Goal: Book appointment/travel/reservation

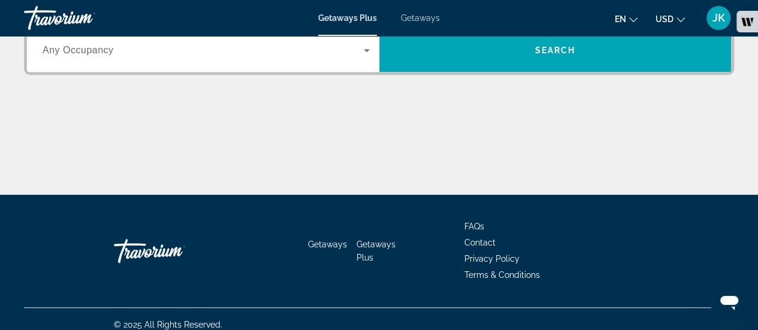
scroll to position [360, 0]
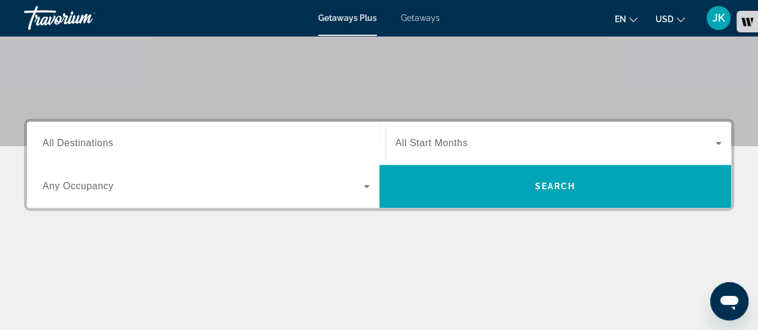
click at [350, 155] on div "Search widget" at bounding box center [206, 144] width 327 height 34
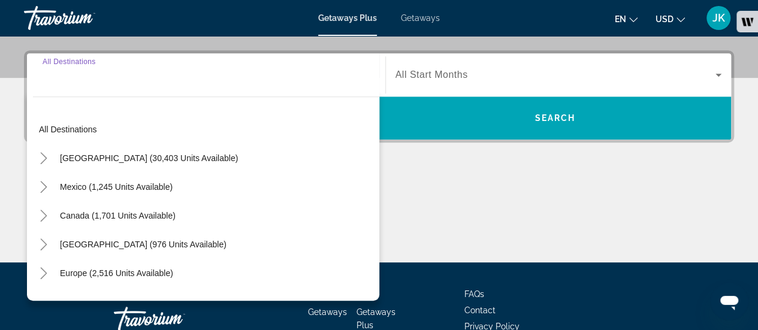
scroll to position [293, 0]
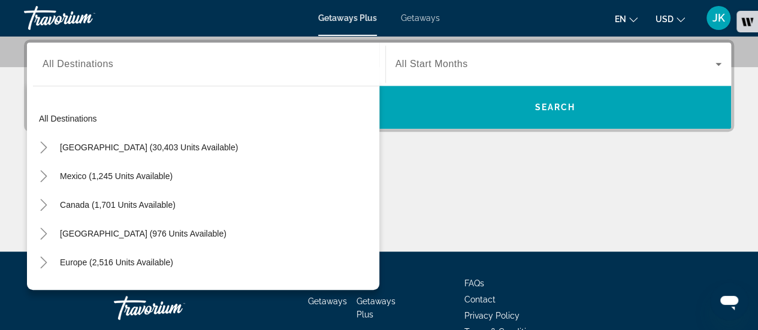
click at [216, 263] on div "Europe (2,516 units available)" at bounding box center [206, 262] width 347 height 29
click at [165, 262] on span "Europe (2,516 units available)" at bounding box center [116, 263] width 113 height 10
type input "**********"
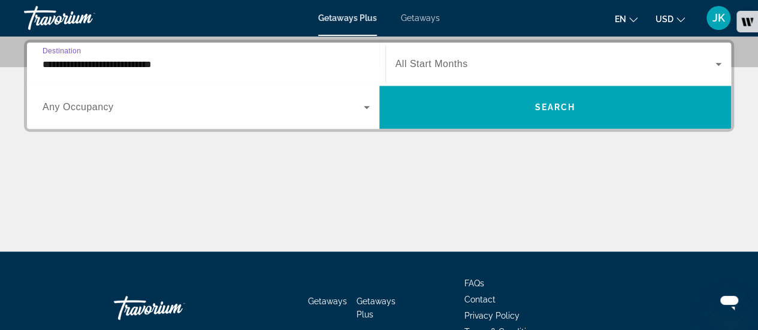
click at [210, 103] on span "Search widget" at bounding box center [203, 107] width 321 height 14
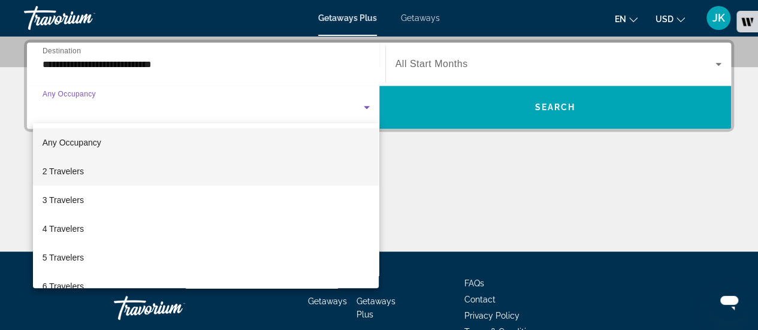
click at [193, 160] on mat-option "2 Travelers" at bounding box center [206, 171] width 347 height 29
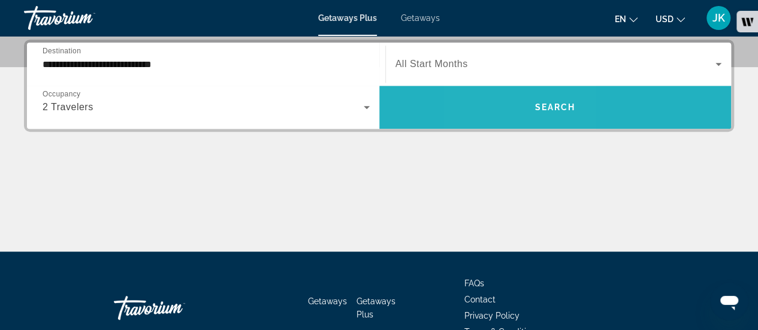
click at [513, 96] on span "Search widget" at bounding box center [556, 107] width 353 height 29
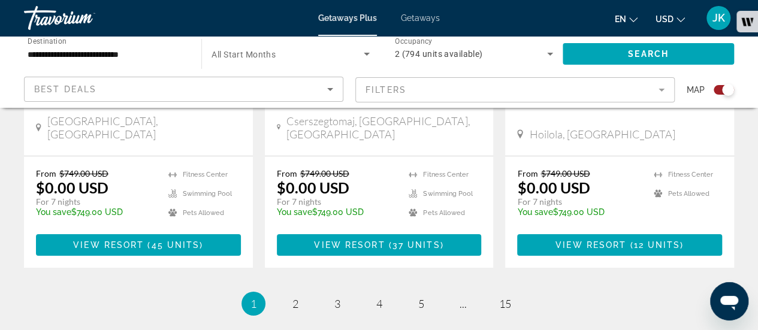
scroll to position [1934, 0]
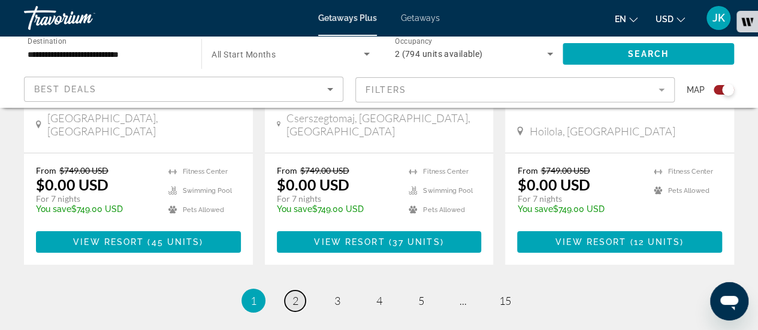
click at [297, 294] on span "2" at bounding box center [296, 300] width 6 height 13
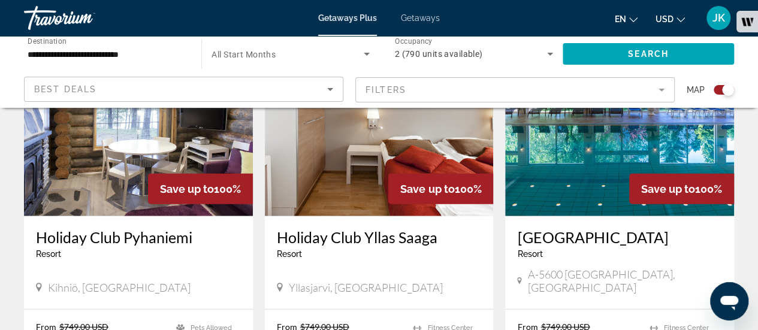
scroll to position [1338, 0]
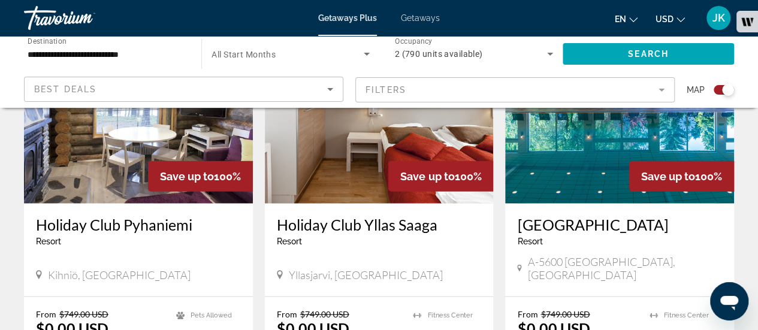
click at [594, 180] on img "Main content" at bounding box center [619, 108] width 229 height 192
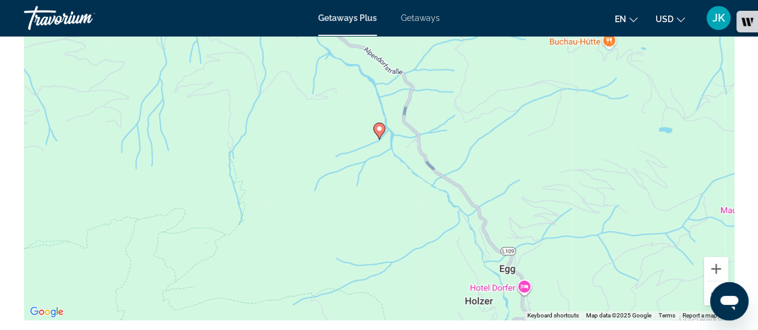
scroll to position [2021, 0]
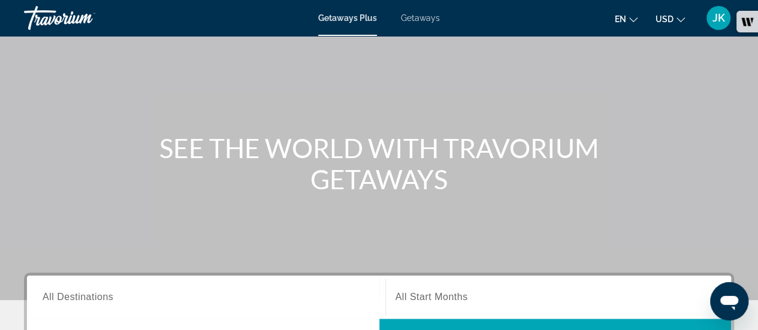
scroll to position [143, 0]
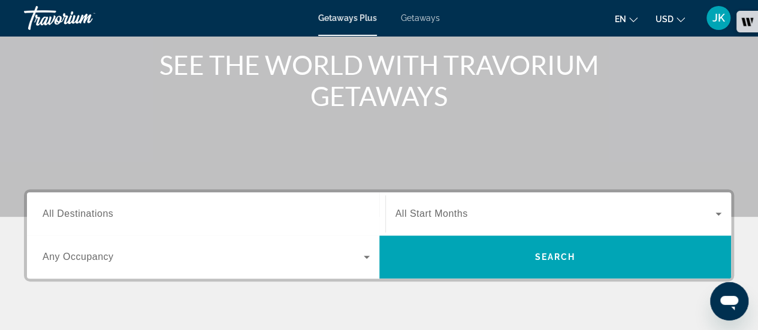
click at [279, 199] on div "Search widget" at bounding box center [206, 214] width 327 height 34
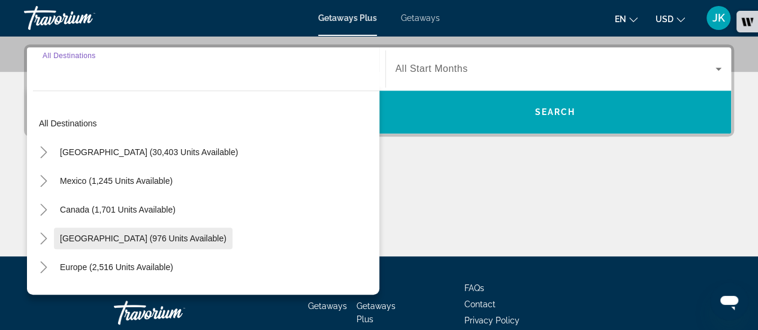
scroll to position [293, 0]
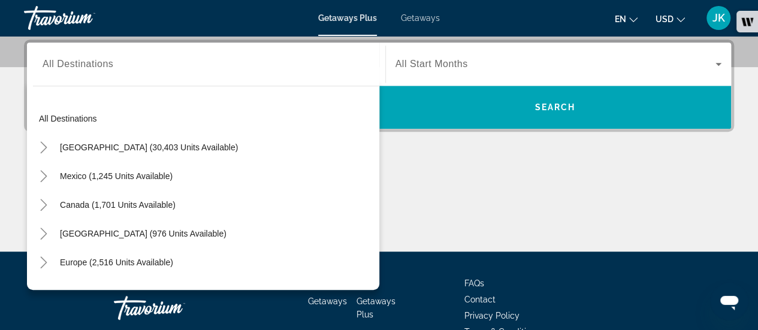
click at [187, 262] on div "Europe (2,516 units available)" at bounding box center [206, 262] width 347 height 29
click at [155, 267] on span "Search widget" at bounding box center [116, 262] width 125 height 29
type input "**********"
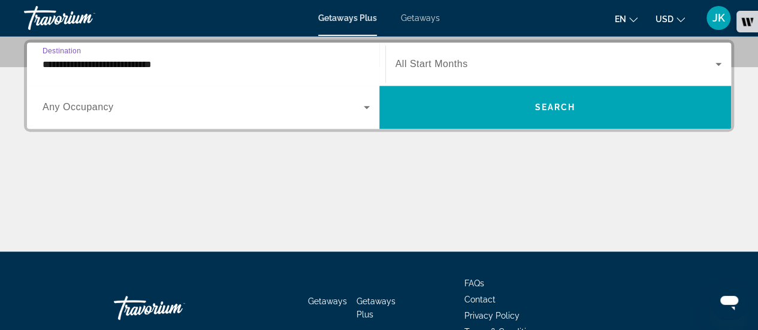
click at [175, 110] on span "Search widget" at bounding box center [203, 107] width 321 height 14
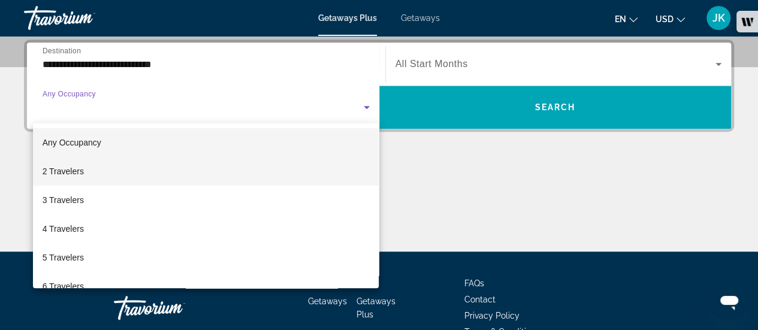
click at [171, 173] on mat-option "2 Travelers" at bounding box center [206, 171] width 347 height 29
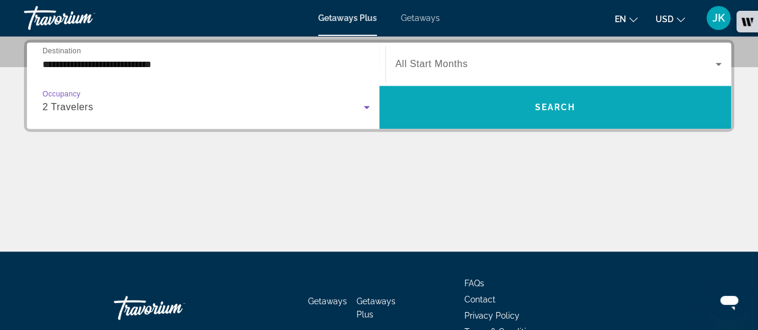
click at [454, 122] on span "Search widget" at bounding box center [556, 107] width 353 height 43
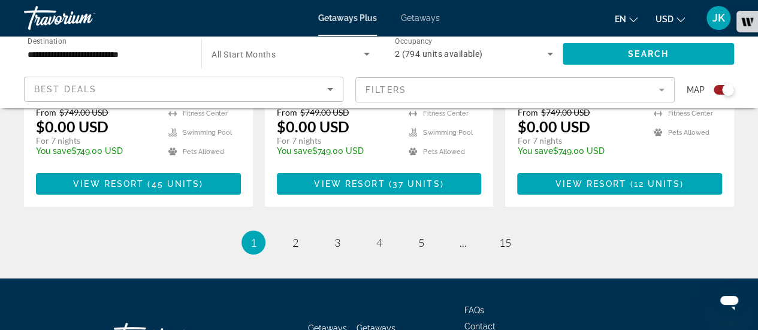
scroll to position [2004, 0]
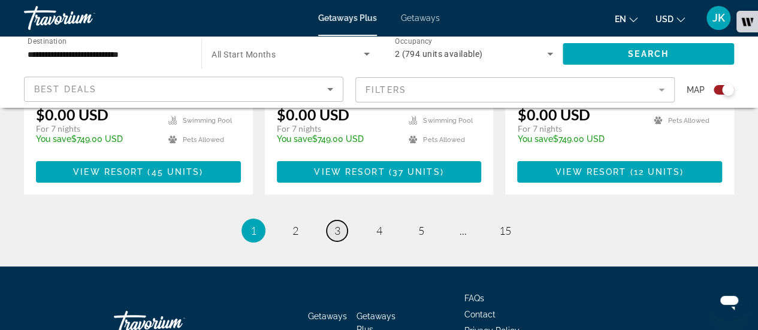
click at [341, 221] on link "page 3" at bounding box center [337, 231] width 21 height 21
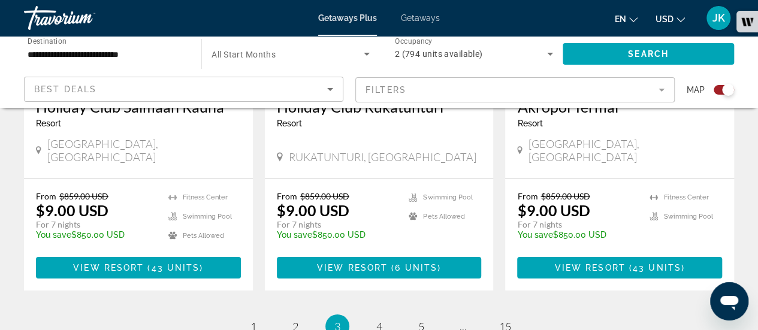
scroll to position [1965, 0]
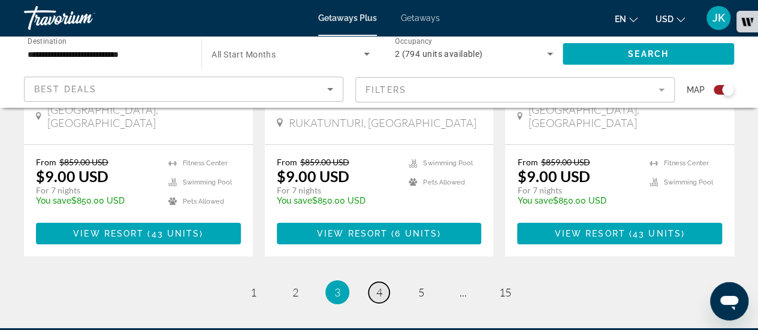
click at [369, 282] on link "page 4" at bounding box center [379, 292] width 21 height 21
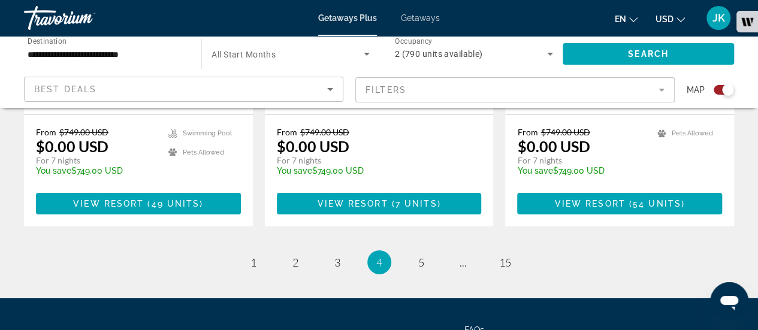
scroll to position [1981, 0]
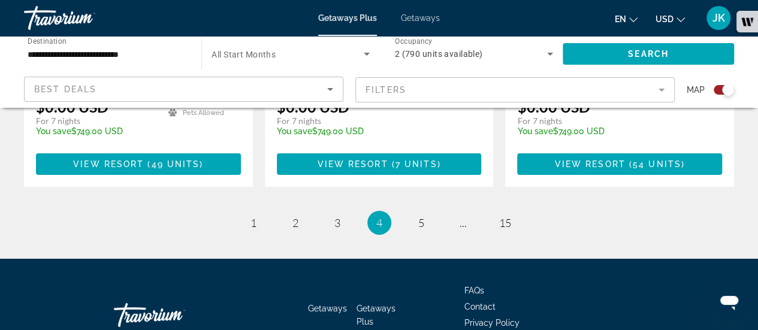
click at [426, 211] on li "page 5" at bounding box center [422, 223] width 24 height 24
click at [421, 216] on span "5" at bounding box center [422, 222] width 6 height 13
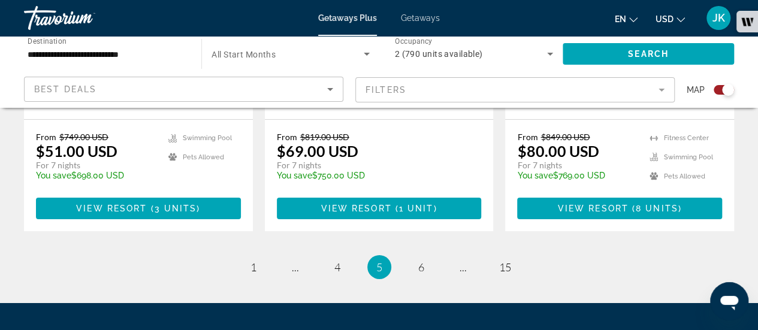
scroll to position [1964, 0]
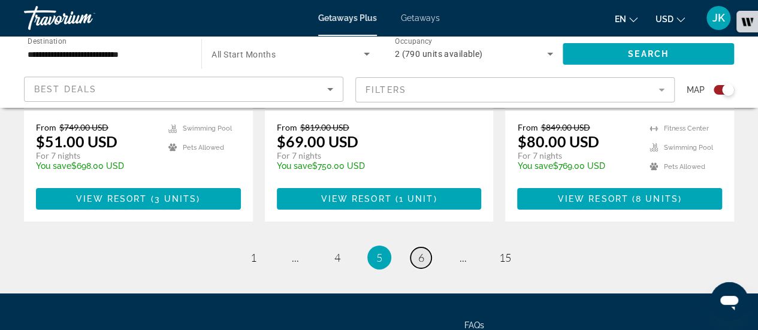
click at [425, 248] on link "page 6" at bounding box center [421, 258] width 21 height 21
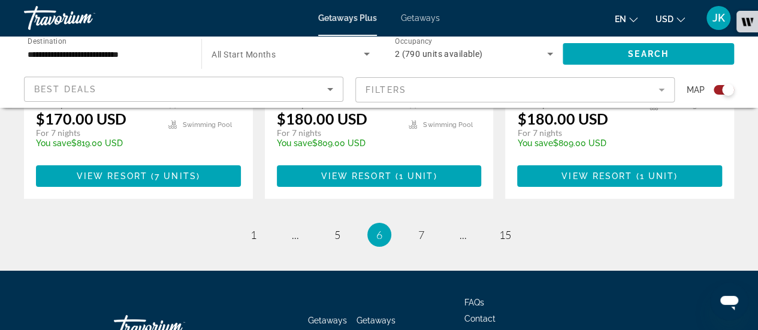
scroll to position [2034, 0]
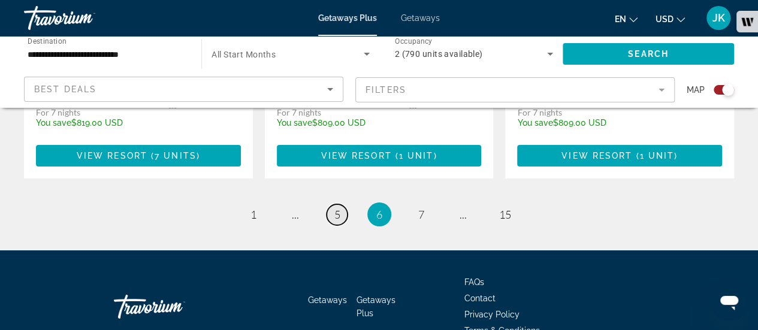
click at [327, 204] on link "page 5" at bounding box center [337, 214] width 21 height 21
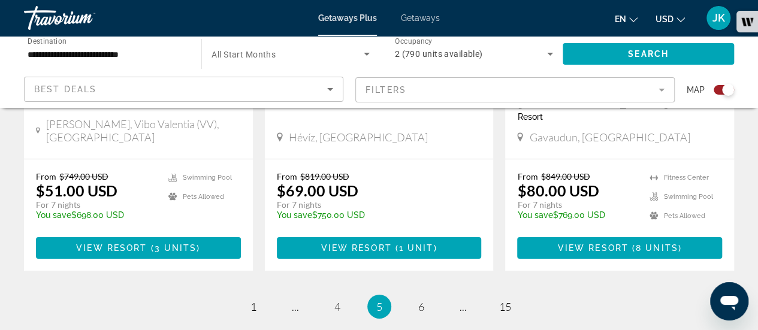
scroll to position [1925, 0]
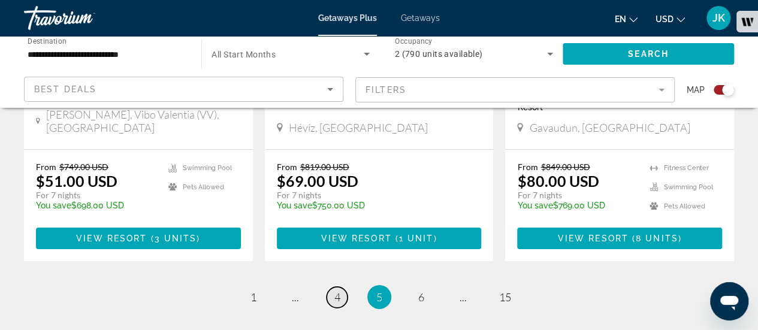
click at [335, 291] on span "4" at bounding box center [338, 297] width 6 height 13
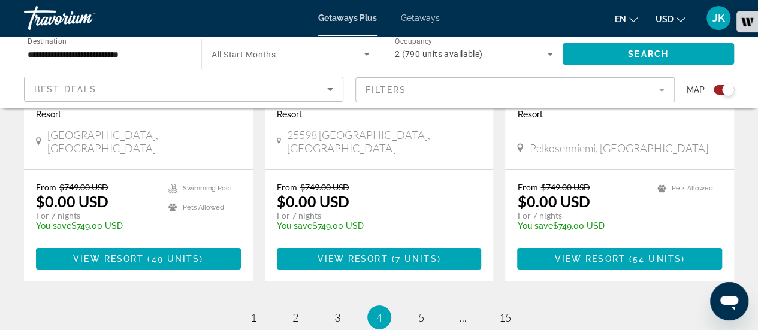
scroll to position [1905, 0]
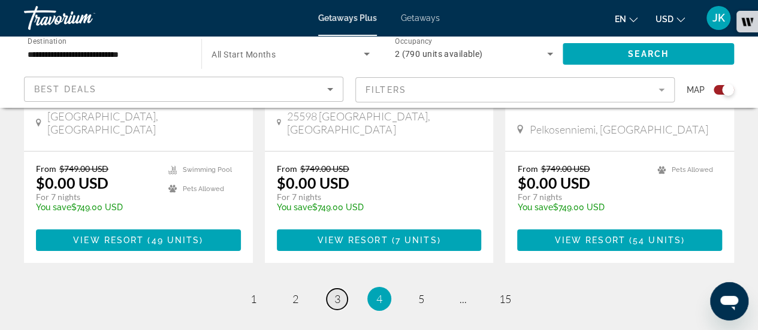
click at [339, 293] on span "3" at bounding box center [338, 299] width 6 height 13
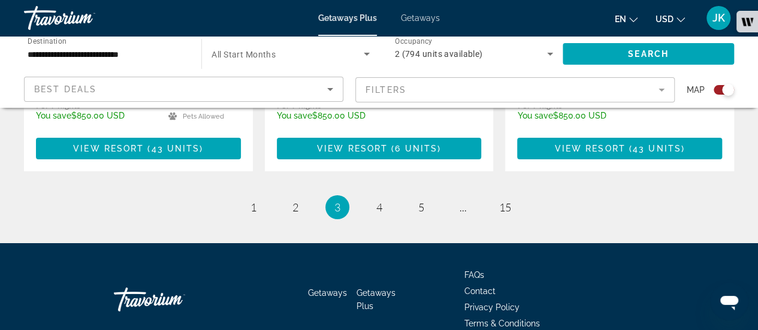
scroll to position [2057, 0]
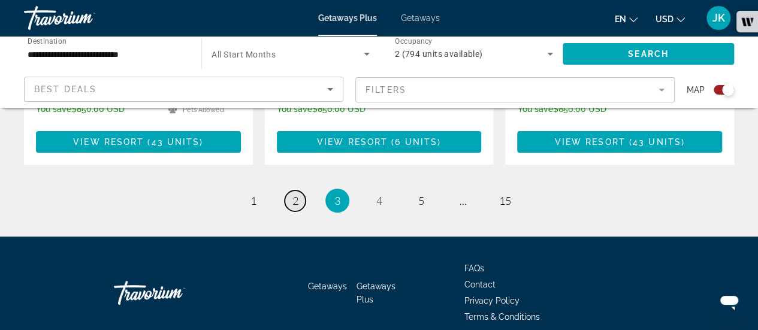
click at [293, 194] on span "2" at bounding box center [296, 200] width 6 height 13
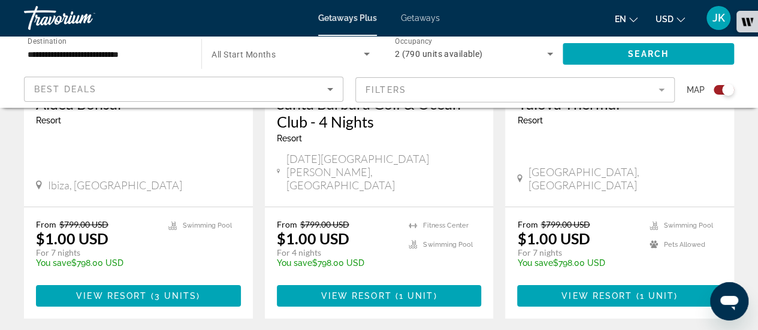
scroll to position [1884, 0]
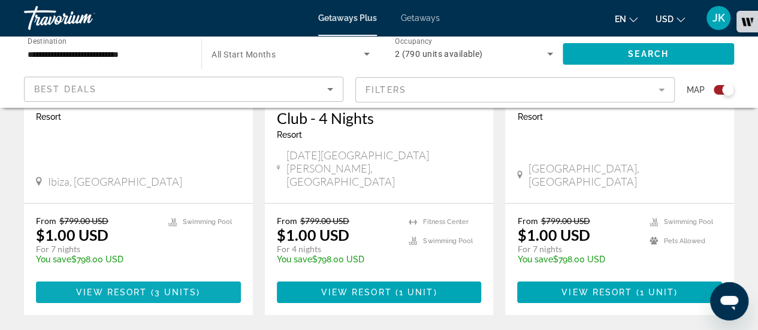
click at [194, 278] on span "Main content" at bounding box center [138, 292] width 205 height 29
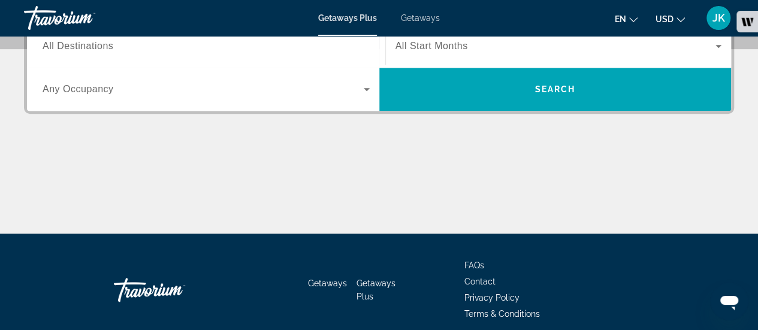
scroll to position [311, 0]
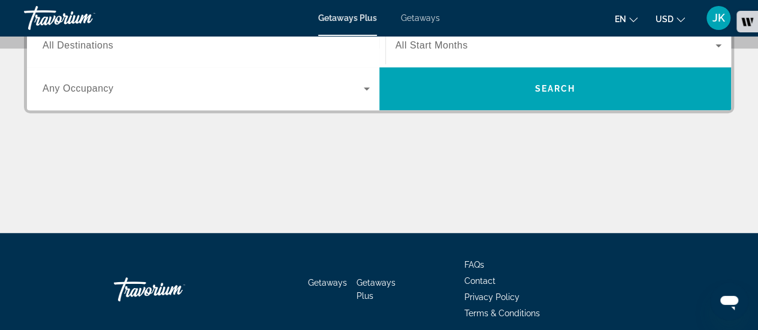
click at [320, 44] on input "Destination All Destinations" at bounding box center [206, 46] width 327 height 14
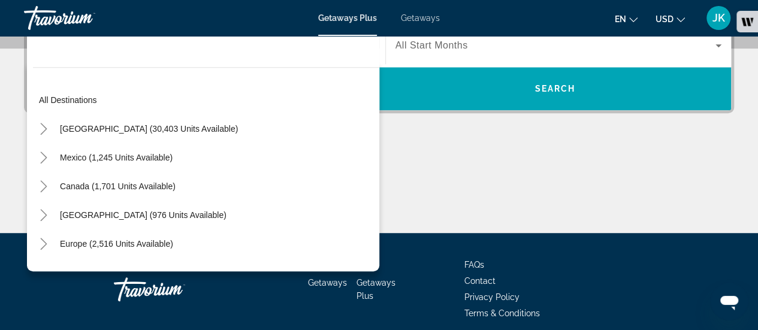
scroll to position [293, 0]
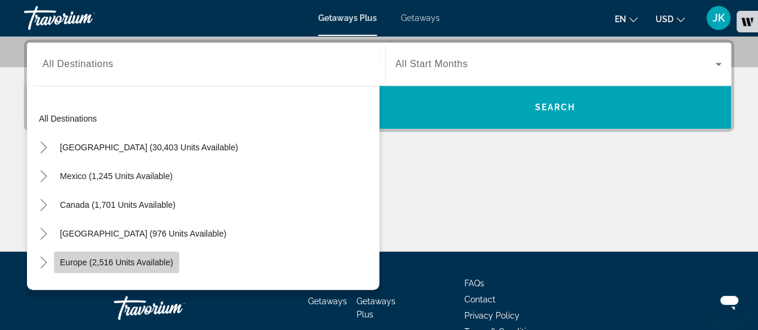
click at [153, 262] on span "Europe (2,516 units available)" at bounding box center [116, 263] width 113 height 10
type input "**********"
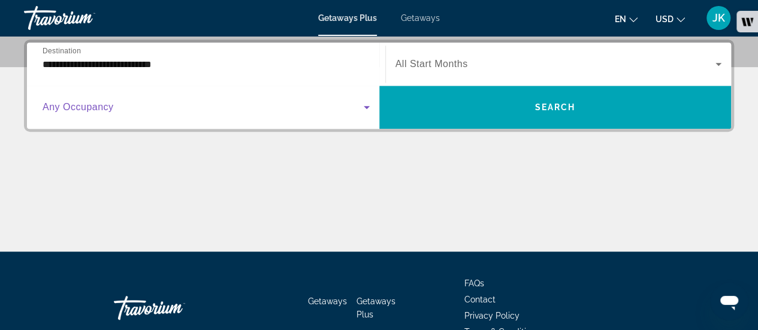
click at [210, 110] on span "Search widget" at bounding box center [203, 107] width 321 height 14
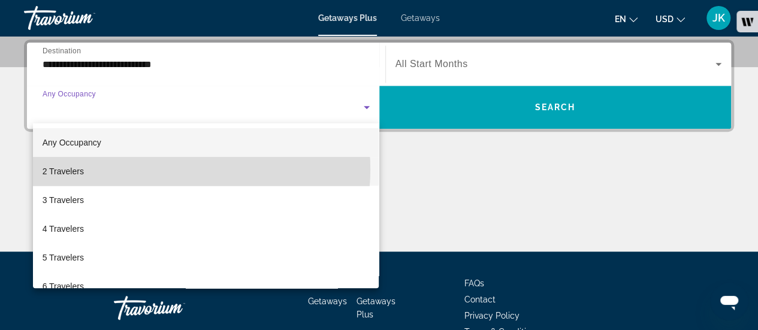
click at [182, 170] on mat-option "2 Travelers" at bounding box center [206, 171] width 347 height 29
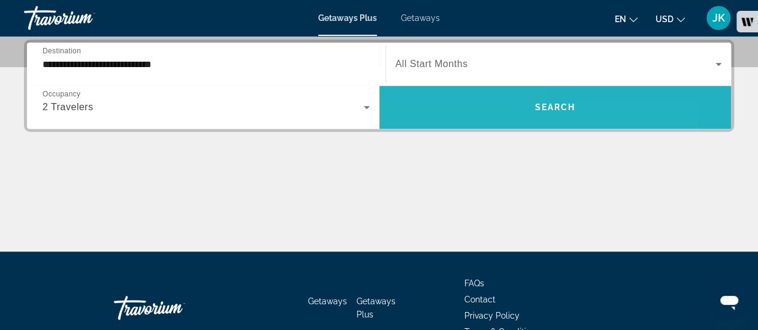
click at [411, 119] on span "Search widget" at bounding box center [556, 107] width 353 height 29
